Goal: Information Seeking & Learning: Learn about a topic

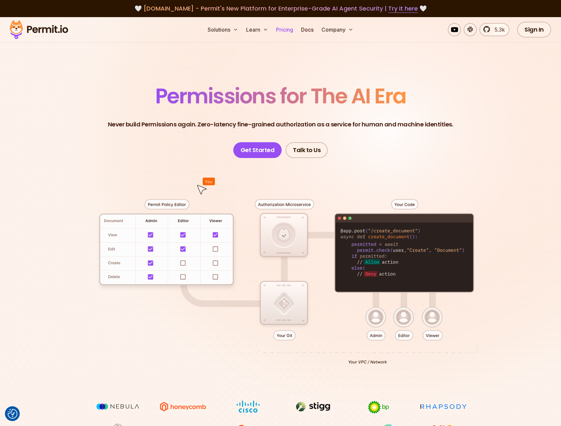
click at [286, 29] on link "Pricing" at bounding box center [284, 29] width 22 height 13
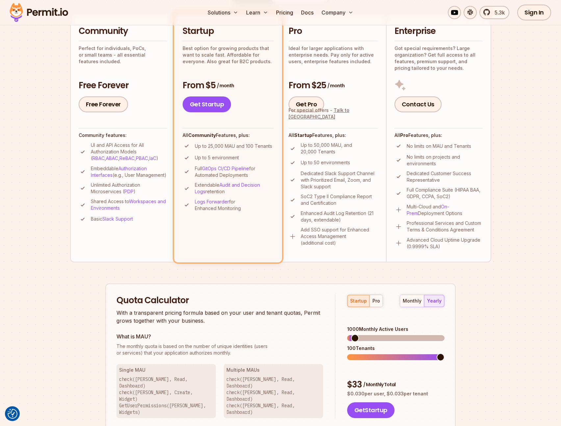
scroll to position [176, 0]
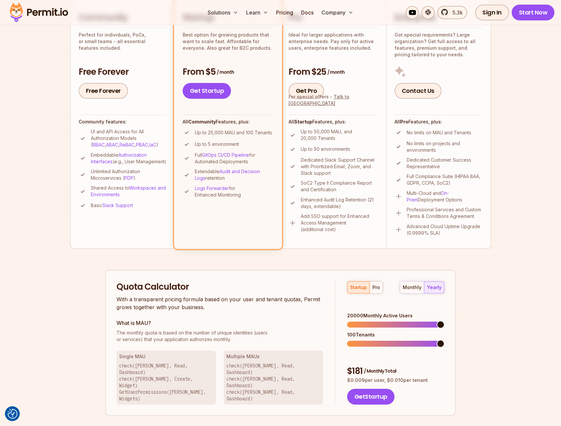
click at [444, 320] on span at bounding box center [440, 324] width 8 height 8
click at [369, 289] on button "pro" at bounding box center [375, 287] width 13 height 12
click at [444, 320] on span at bounding box center [440, 324] width 8 height 8
click at [431, 339] on span at bounding box center [428, 343] width 8 height 8
click at [449, 357] on div "Quota Calculator With a transparent pricing formula based on your user and tena…" at bounding box center [280, 343] width 350 height 146
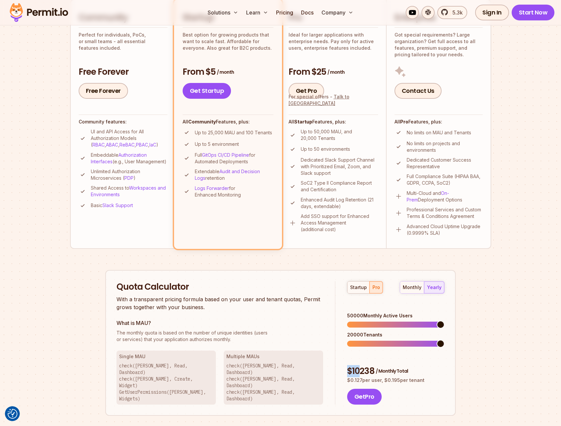
drag, startPoint x: 358, startPoint y: 354, endPoint x: 413, endPoint y: 344, distance: 55.5
click at [413, 344] on div "startup pro monthly yearly 50000 Monthly Active Users 20000 Tenants $ 10238 / M…" at bounding box center [389, 343] width 109 height 124
click at [408, 365] on div "$ 10238 / Monthly Total" at bounding box center [395, 371] width 97 height 12
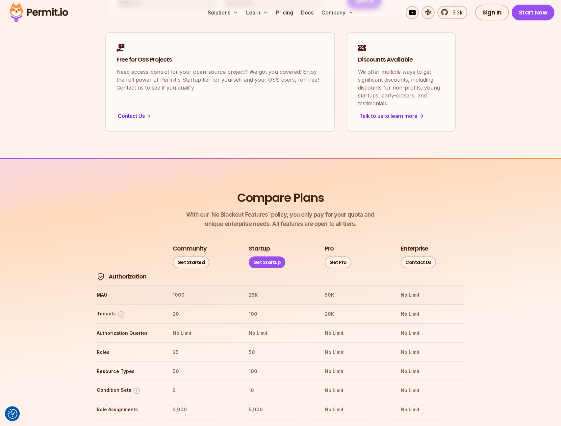
scroll to position [571, 0]
click at [180, 290] on th "1000" at bounding box center [204, 295] width 64 height 11
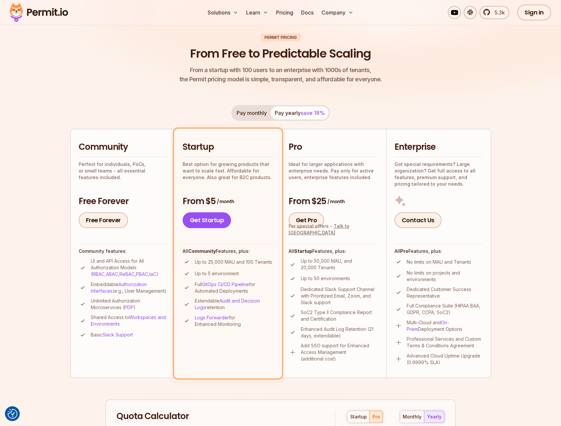
scroll to position [0, 0]
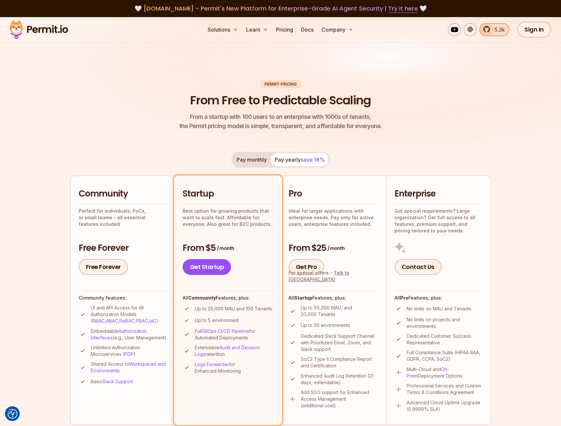
click at [500, 32] on span "5.3k" at bounding box center [497, 30] width 14 height 8
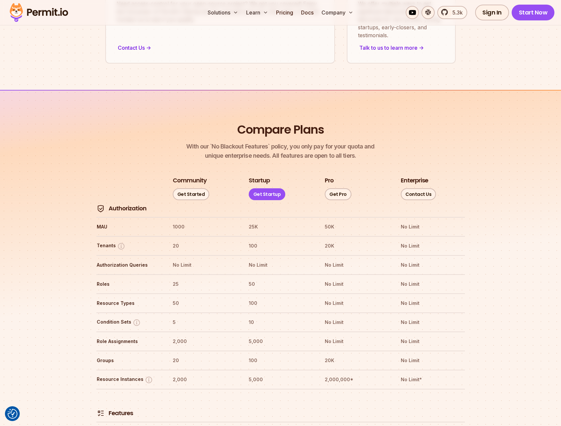
scroll to position [605, 0]
